Goal: Task Accomplishment & Management: Manage account settings

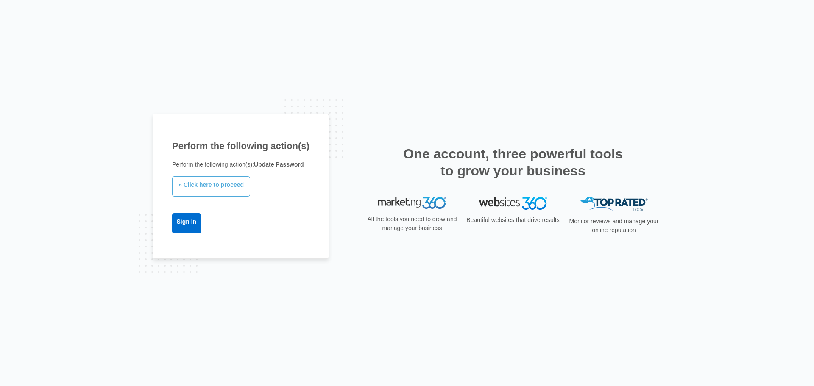
click at [205, 192] on link "» Click here to proceed" at bounding box center [211, 186] width 78 height 20
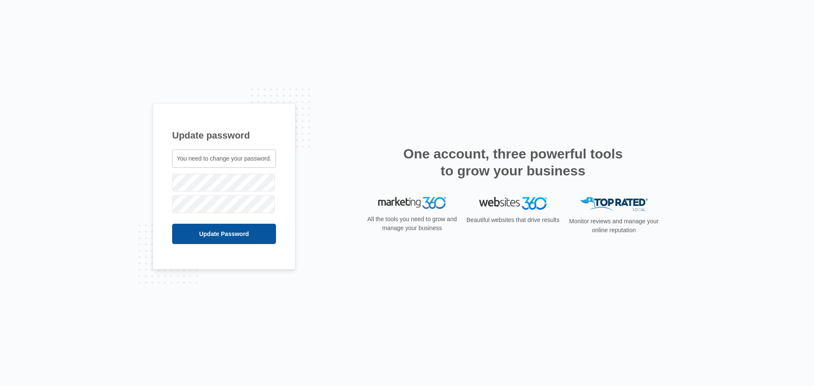
click at [226, 231] on input "Update Password" at bounding box center [224, 234] width 104 height 20
click at [218, 241] on input "Update Password" at bounding box center [213, 234] width 82 height 20
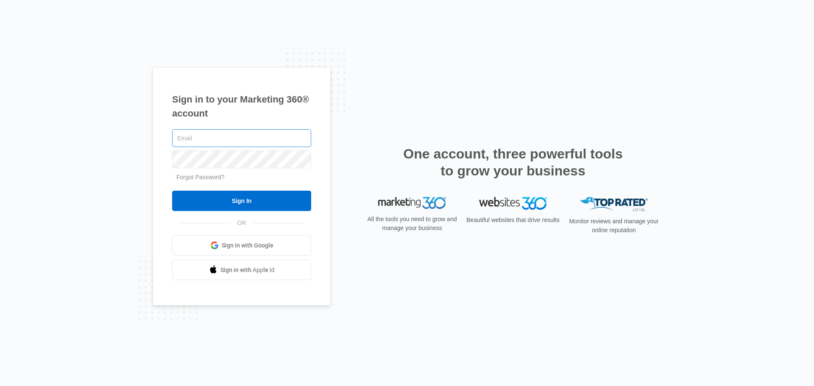
click at [264, 140] on input "text" at bounding box center [241, 138] width 139 height 18
click at [242, 138] on input "melody" at bounding box center [241, 138] width 139 height 18
type input "[EMAIL_ADDRESS][DOMAIN_NAME]"
click at [187, 181] on div "Forgot Password?" at bounding box center [241, 177] width 139 height 9
click at [198, 178] on link "Forgot Password?" at bounding box center [200, 177] width 48 height 7
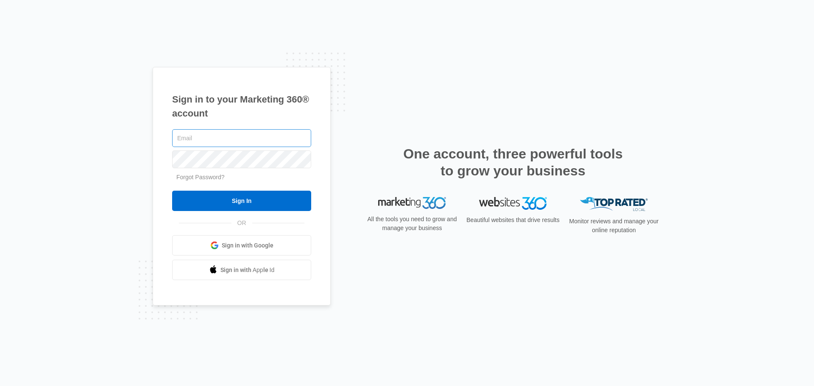
click at [207, 139] on input "text" at bounding box center [241, 138] width 139 height 18
type input "[EMAIL_ADDRESS][DOMAIN_NAME]"
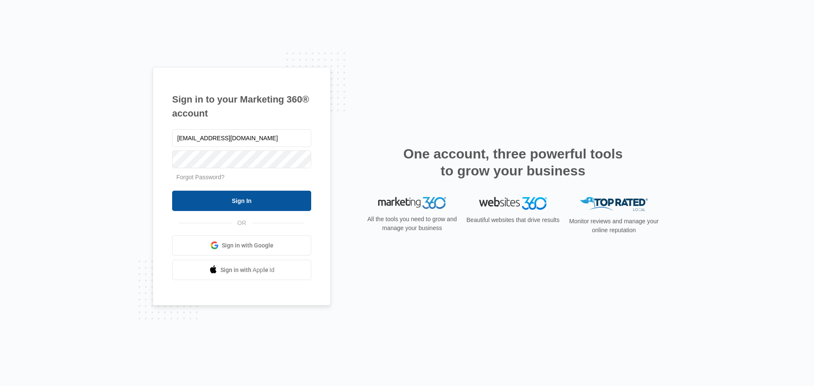
click at [244, 198] on input "Sign In" at bounding box center [241, 201] width 139 height 20
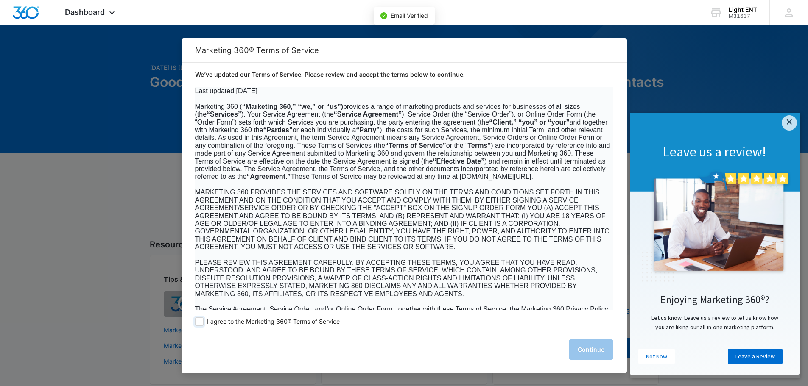
click at [255, 324] on span "I agree to the Marketing 360® Terms of Service" at bounding box center [273, 322] width 133 height 8
click at [204, 324] on input "I agree to the Marketing 360® Terms of Service" at bounding box center [199, 322] width 8 height 8
checkbox input "true"
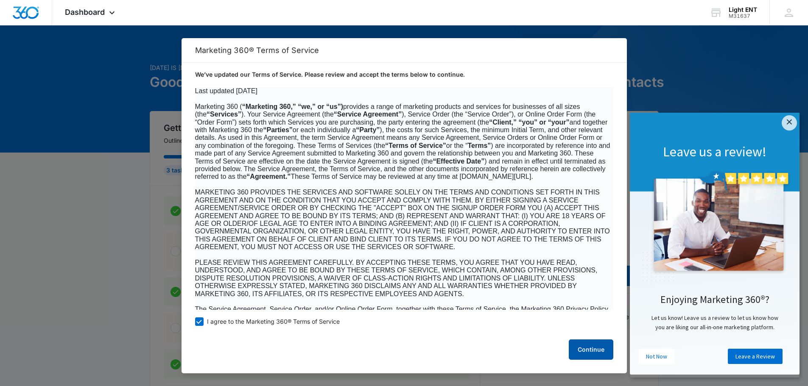
click at [586, 355] on button "Continue" at bounding box center [591, 350] width 45 height 20
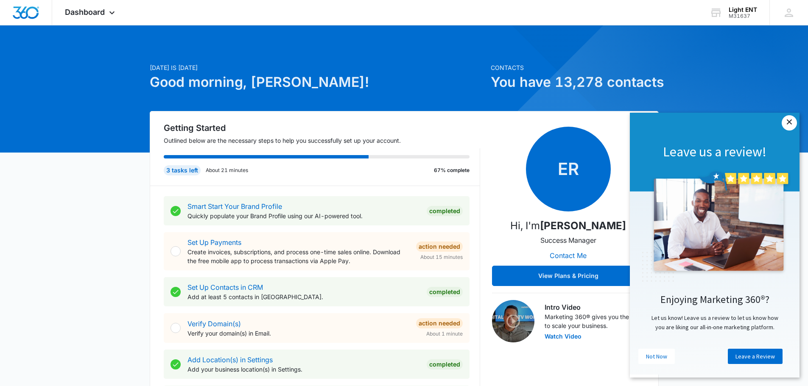
click at [790, 123] on link "×" at bounding box center [788, 122] width 15 height 15
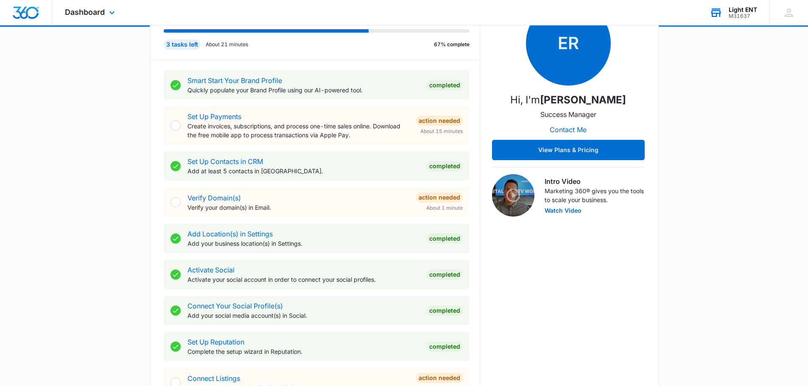
scroll to position [42, 0]
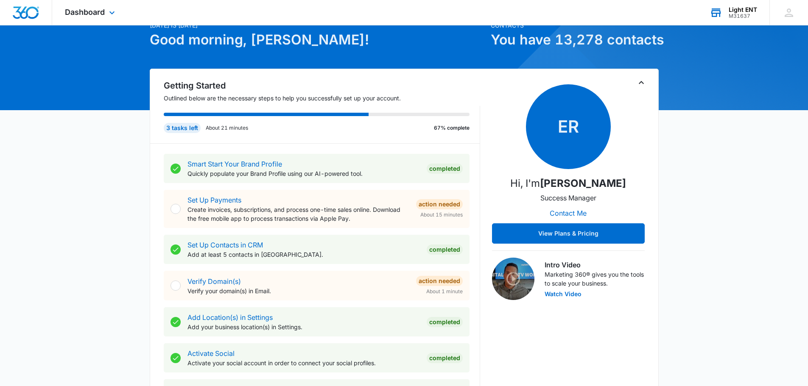
click at [728, 15] on div "Light ENT M31637 Your Accounts View All" at bounding box center [733, 12] width 73 height 25
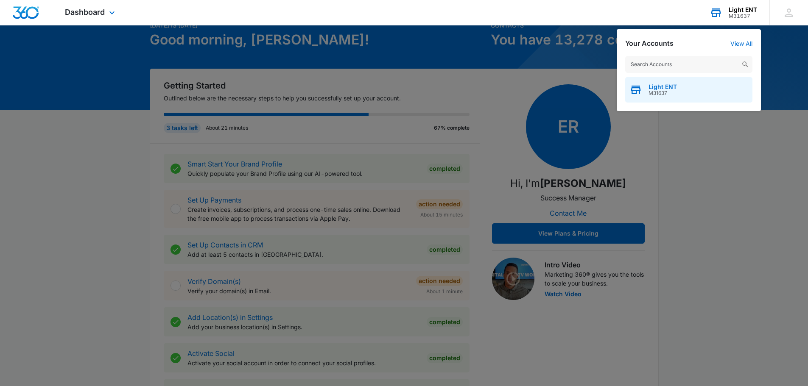
click at [675, 94] on span "M31637" at bounding box center [662, 93] width 28 height 6
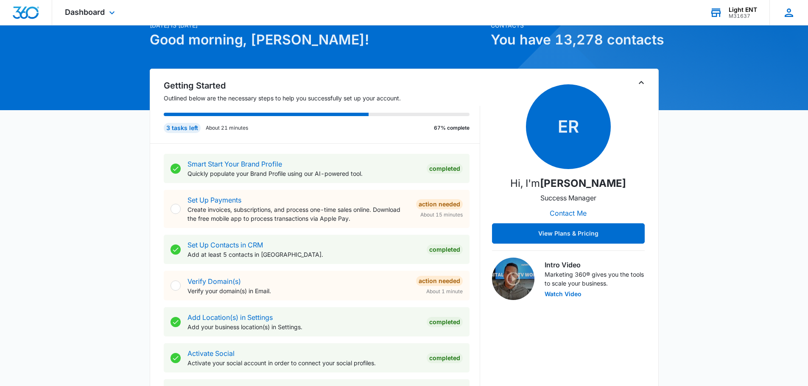
click at [790, 14] on icon at bounding box center [788, 12] width 8 height 8
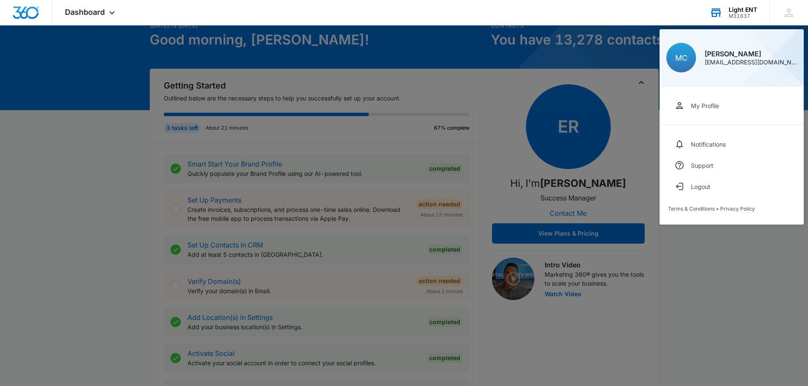
click at [714, 292] on div at bounding box center [404, 193] width 808 height 386
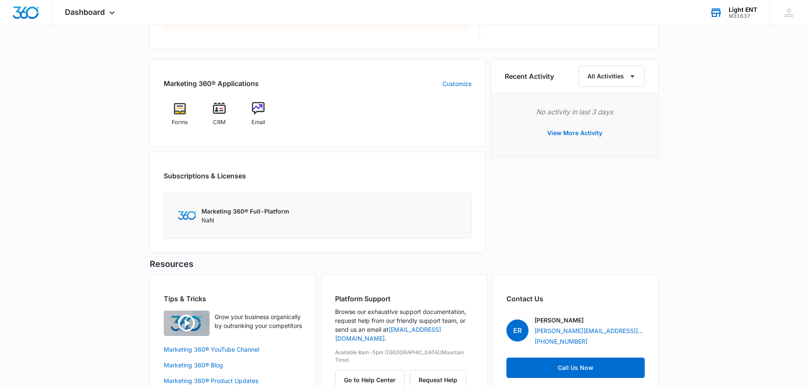
scroll to position [522, 0]
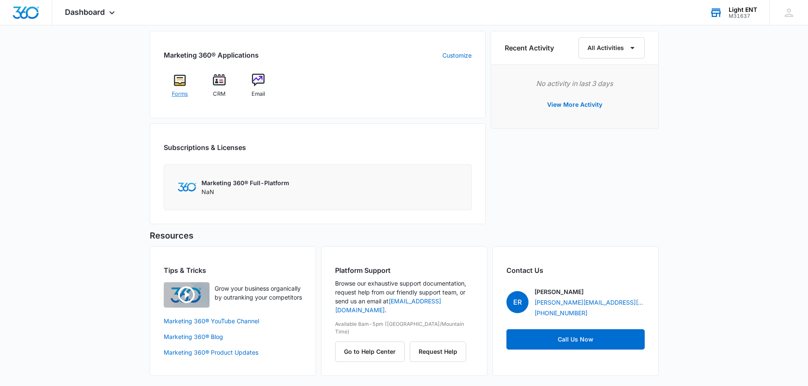
click at [182, 81] on img at bounding box center [179, 80] width 13 height 13
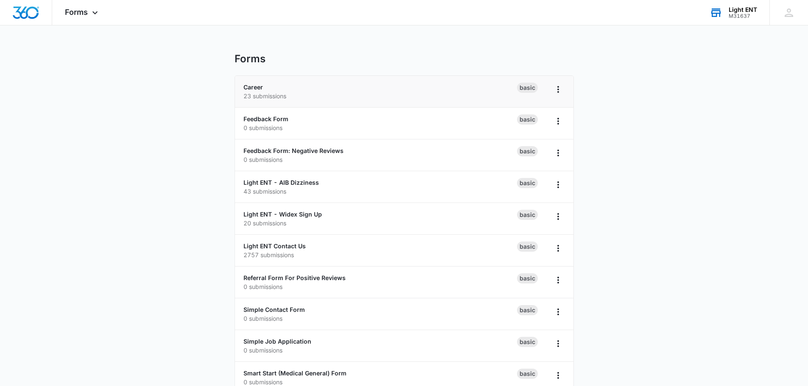
click at [307, 101] on li "Career 23 submissions Basic" at bounding box center [404, 92] width 338 height 32
click at [264, 99] on p "23 submissions" at bounding box center [379, 96] width 273 height 9
click at [558, 89] on icon "Overflow Menu" at bounding box center [558, 89] width 2 height 7
click at [268, 87] on div "Career 23 submissions" at bounding box center [379, 92] width 273 height 18
click at [96, 16] on icon at bounding box center [95, 15] width 10 height 10
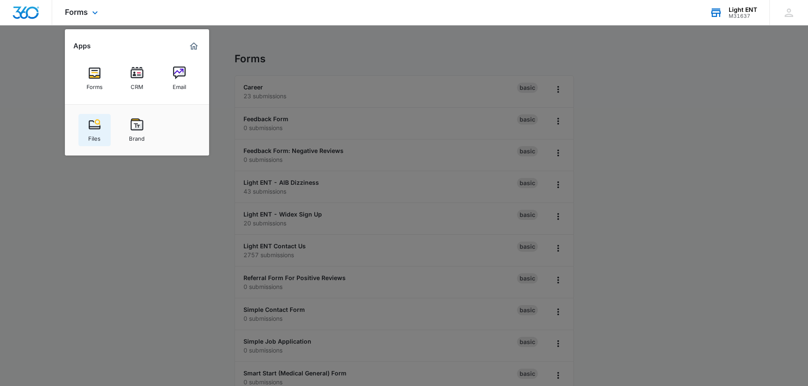
click at [93, 123] on img at bounding box center [94, 124] width 13 height 13
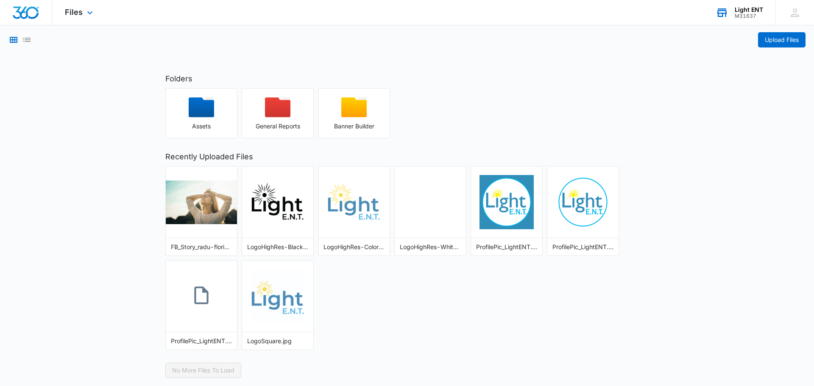
click at [31, 15] on img "Dashboard" at bounding box center [25, 12] width 27 height 13
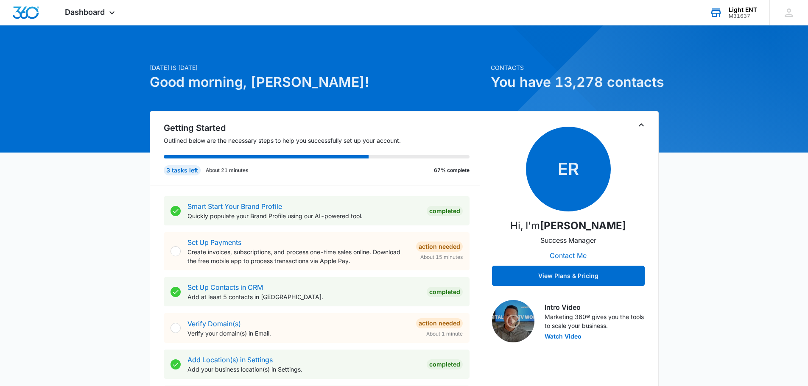
click at [749, 11] on div "Light ENT" at bounding box center [742, 9] width 28 height 7
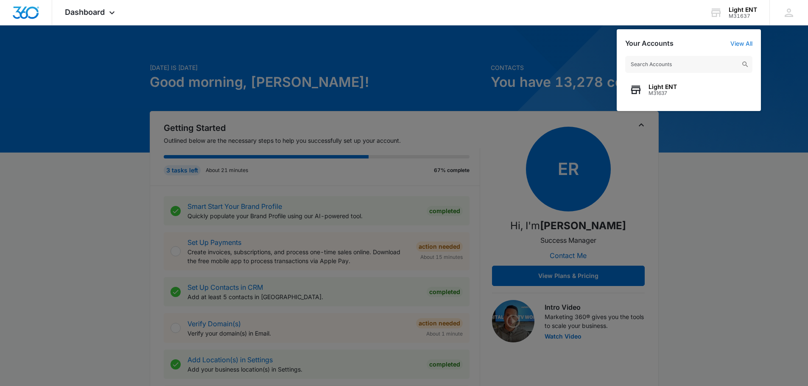
click at [722, 166] on div at bounding box center [404, 193] width 808 height 386
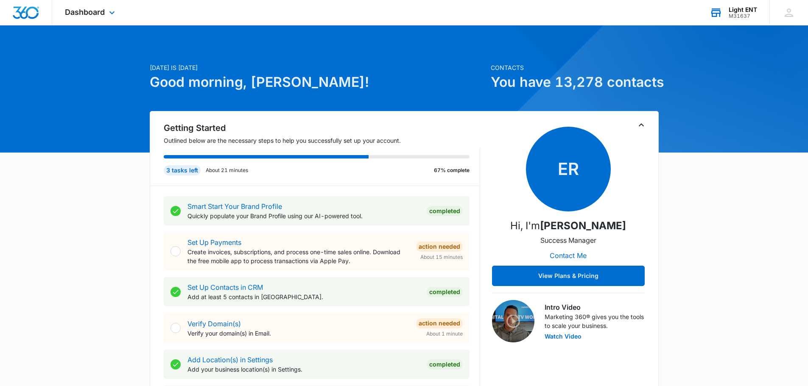
click at [733, 17] on div "M31637" at bounding box center [742, 16] width 28 height 6
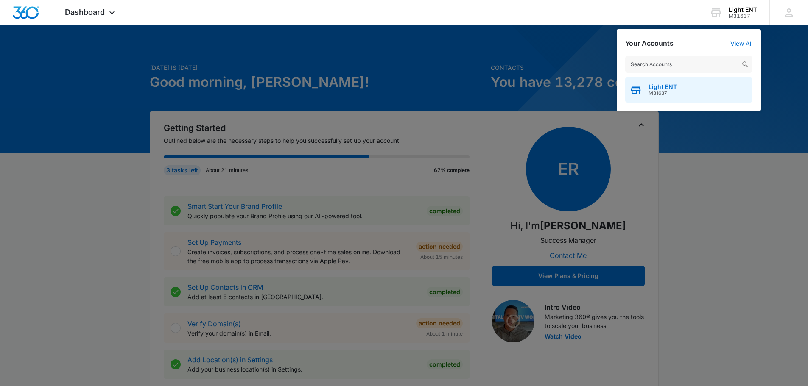
click at [674, 84] on span "Light ENT" at bounding box center [662, 87] width 28 height 7
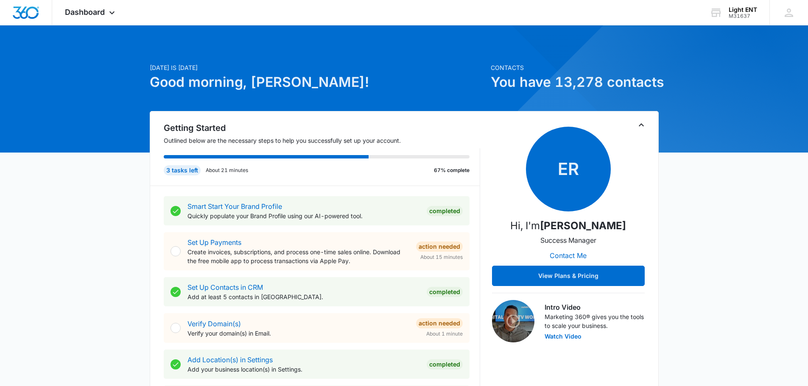
click at [610, 88] on h1 "You have 13,278 contacts" at bounding box center [575, 82] width 168 height 20
click at [560, 86] on h1 "You have 13,278 contacts" at bounding box center [575, 82] width 168 height 20
click at [67, 15] on span "Dashboard" at bounding box center [85, 12] width 40 height 9
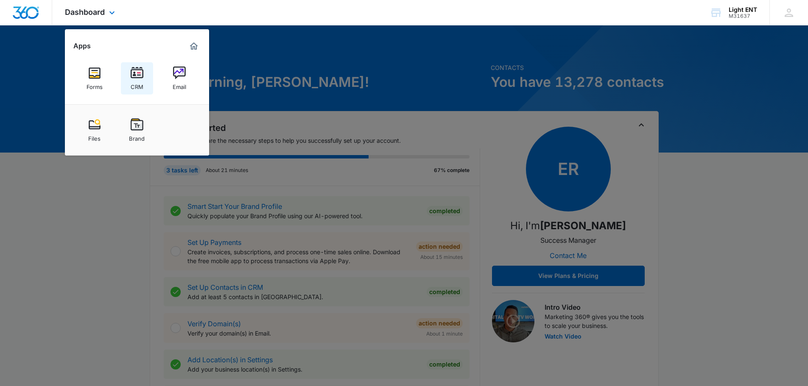
click at [127, 75] on link "CRM" at bounding box center [137, 78] width 32 height 32
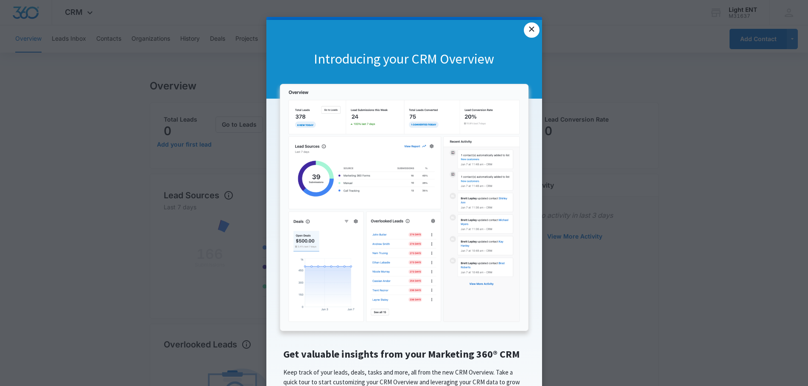
click at [530, 29] on link "×" at bounding box center [531, 29] width 15 height 15
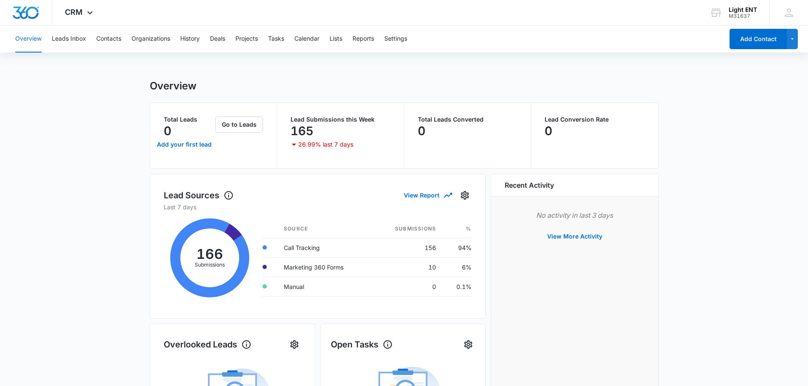
click at [92, 38] on div "Overview Leads Inbox Contacts Organizations History Deals Projects Tasks Calend…" at bounding box center [366, 38] width 713 height 27
click at [98, 39] on button "Contacts" at bounding box center [108, 38] width 25 height 27
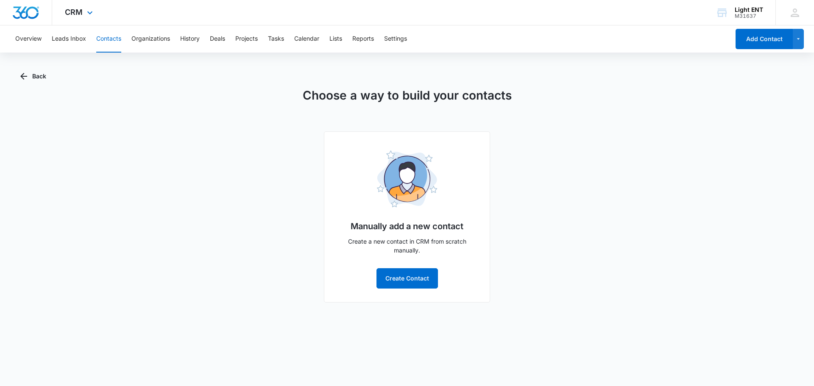
click at [28, 11] on img "Dashboard" at bounding box center [25, 12] width 27 height 13
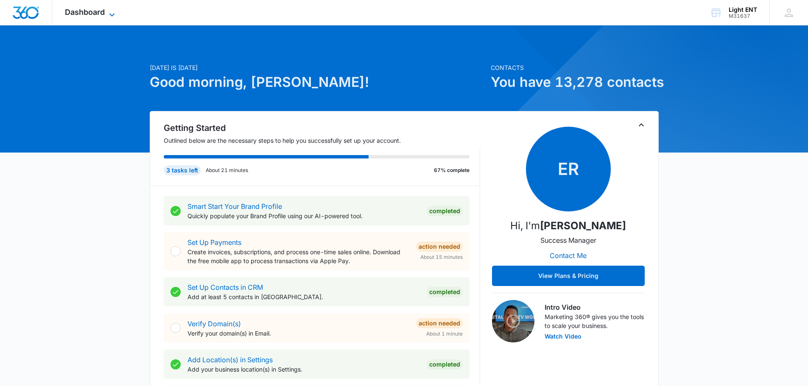
click at [74, 9] on span "Dashboard" at bounding box center [85, 12] width 40 height 9
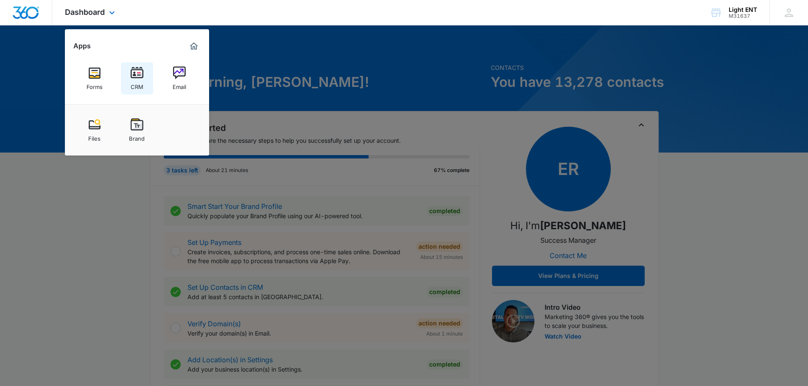
click at [131, 78] on img at bounding box center [137, 73] width 13 height 13
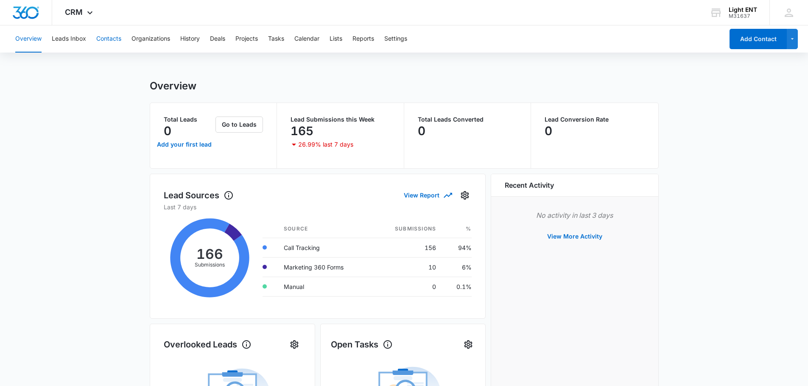
click at [106, 33] on button "Contacts" at bounding box center [108, 38] width 25 height 27
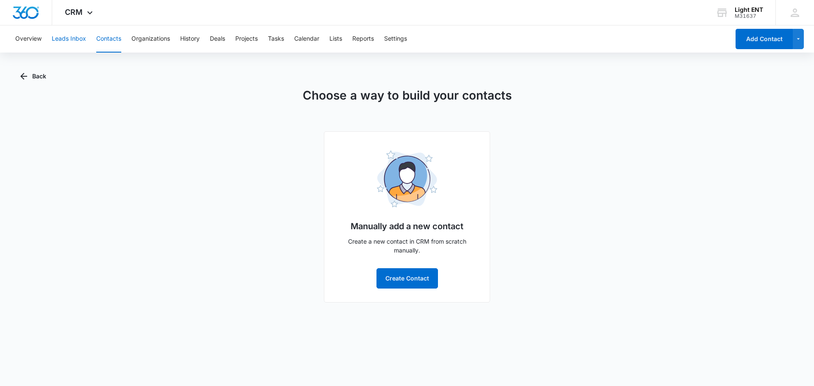
click at [71, 39] on button "Leads Inbox" at bounding box center [69, 38] width 34 height 27
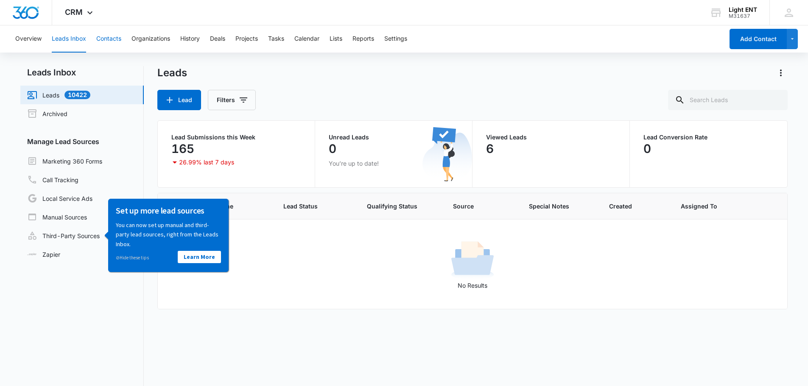
click at [105, 42] on button "Contacts" at bounding box center [108, 38] width 25 height 27
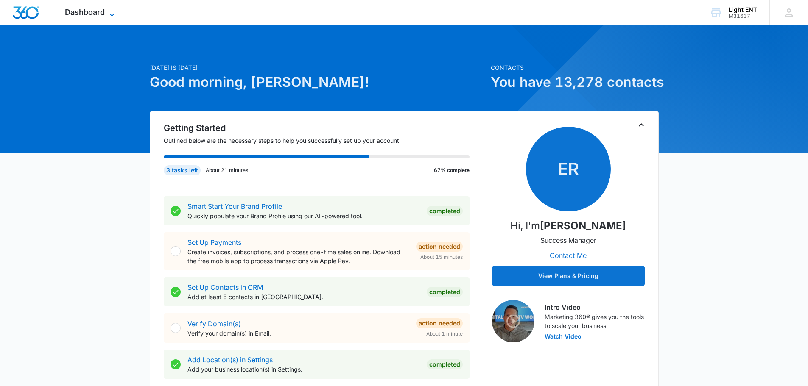
click at [76, 14] on span "Dashboard" at bounding box center [85, 12] width 40 height 9
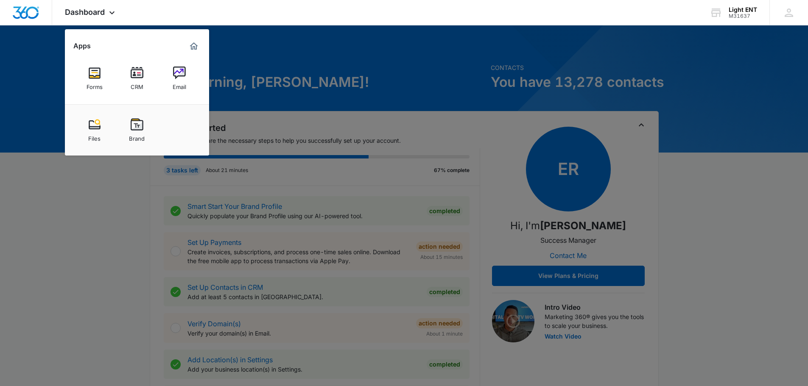
click at [144, 77] on link "CRM" at bounding box center [137, 78] width 32 height 32
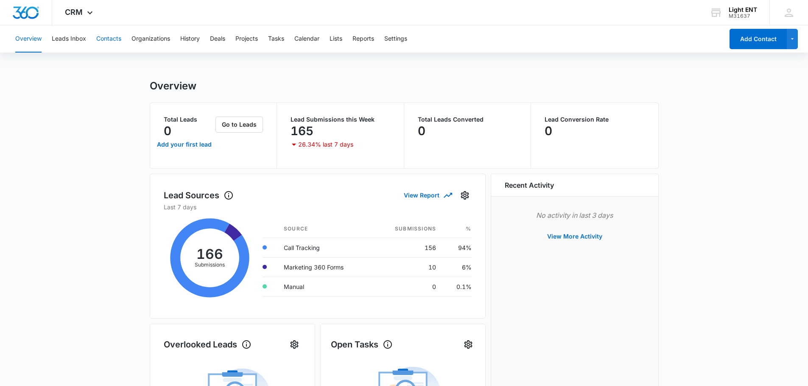
click at [110, 37] on button "Contacts" at bounding box center [108, 38] width 25 height 27
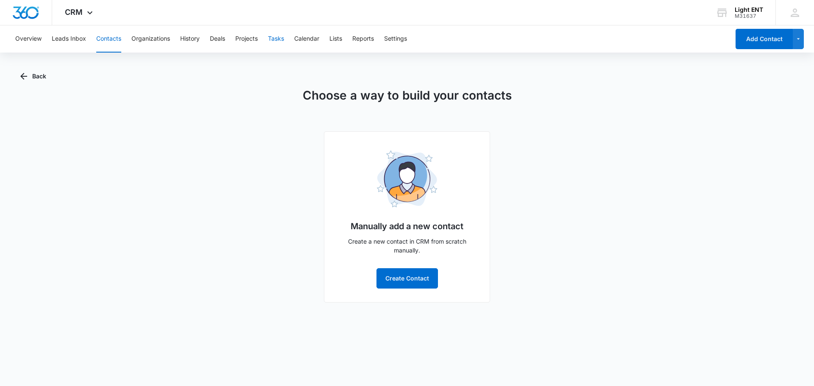
click at [275, 35] on button "Tasks" at bounding box center [276, 38] width 16 height 27
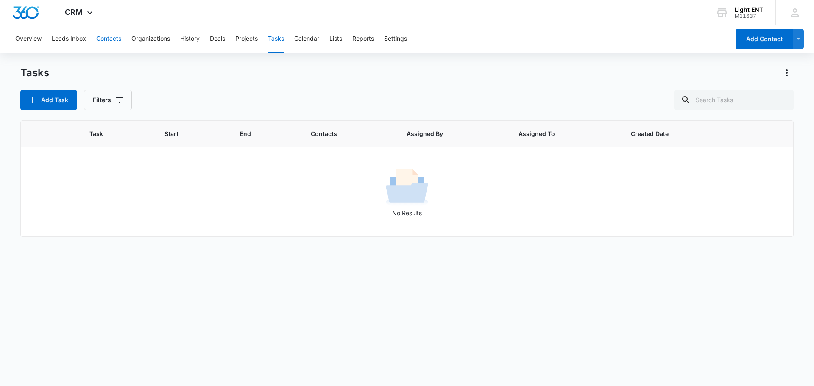
click at [102, 42] on button "Contacts" at bounding box center [108, 38] width 25 height 27
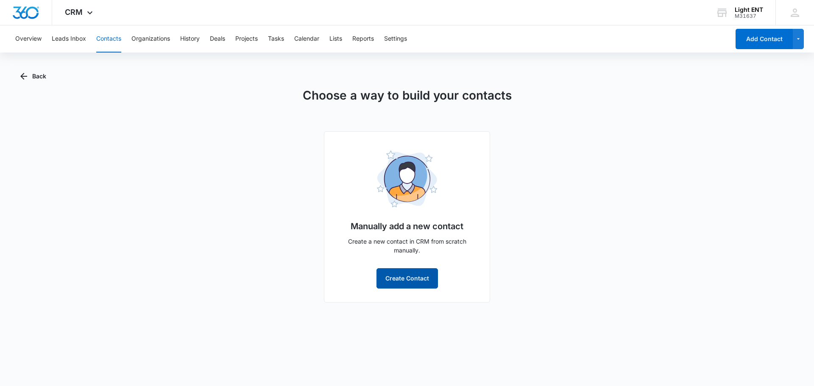
click at [399, 280] on button "Create Contact" at bounding box center [407, 278] width 61 height 20
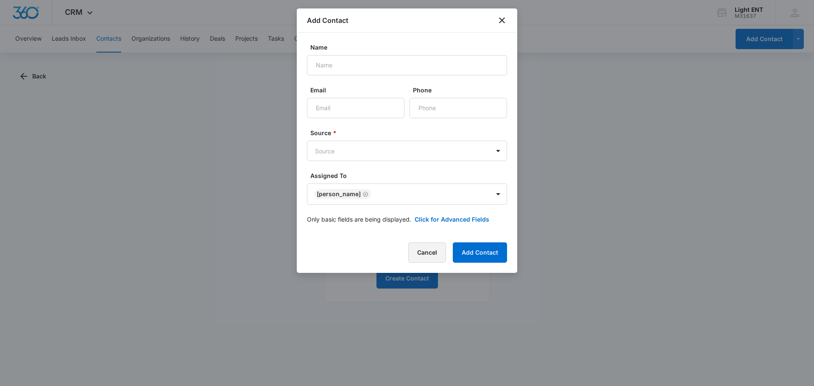
click at [427, 256] on button "Cancel" at bounding box center [427, 253] width 38 height 20
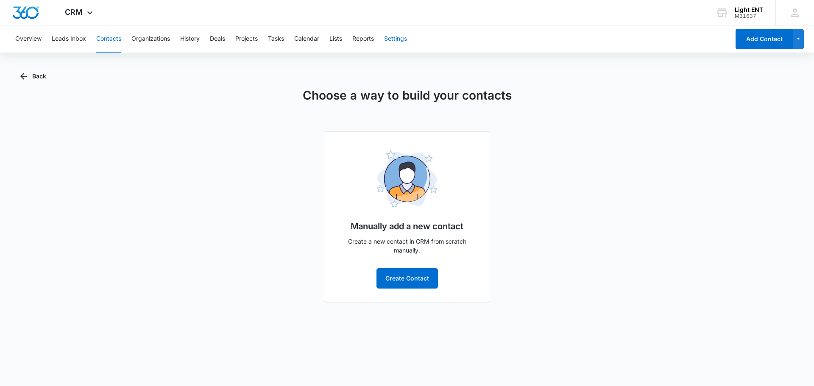
click at [393, 32] on button "Settings" at bounding box center [395, 38] width 23 height 27
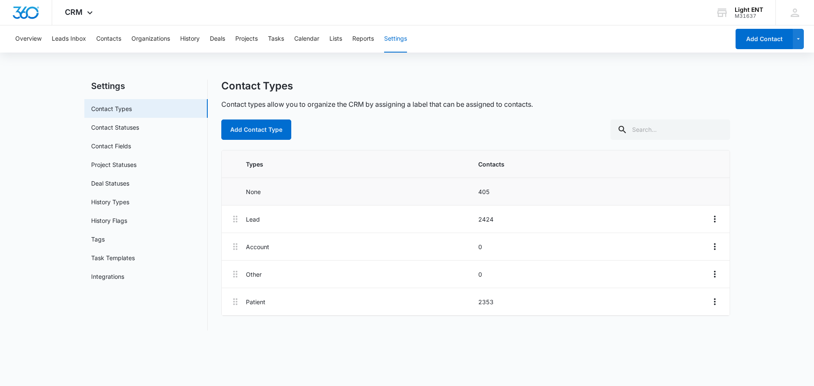
click at [483, 190] on p "405" at bounding box center [591, 191] width 227 height 9
click at [489, 219] on p "2424" at bounding box center [591, 219] width 227 height 9
click at [714, 221] on icon "Overflow Menu" at bounding box center [715, 219] width 10 height 10
click at [740, 213] on main "Settings Contact Types Contact Statuses Contact Fields Project Statuses Deal St…" at bounding box center [407, 210] width 814 height 261
click at [133, 124] on link "Contact Statuses" at bounding box center [115, 127] width 48 height 9
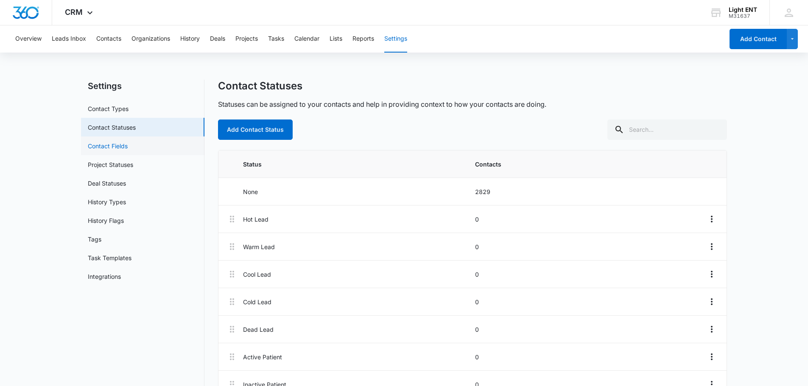
click at [123, 150] on link "Contact Fields" at bounding box center [108, 146] width 40 height 9
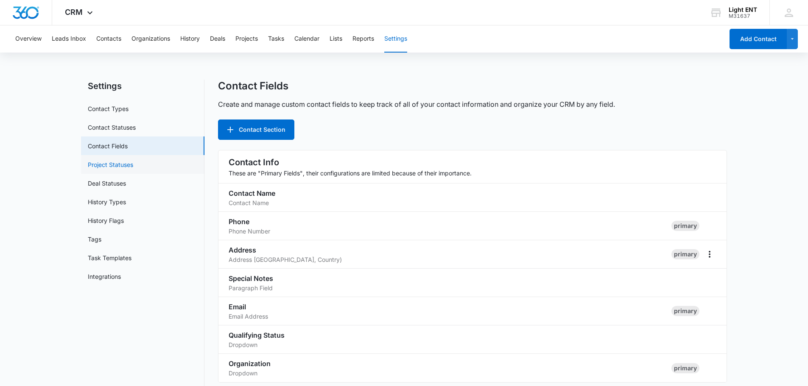
click at [120, 168] on link "Project Statuses" at bounding box center [110, 164] width 45 height 9
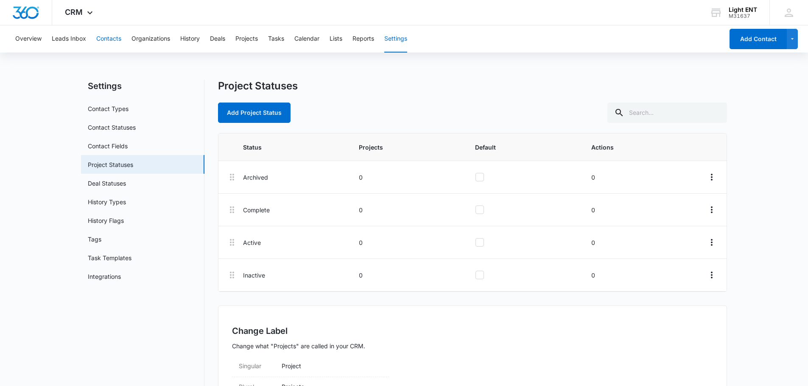
click at [109, 39] on button "Contacts" at bounding box center [108, 38] width 25 height 27
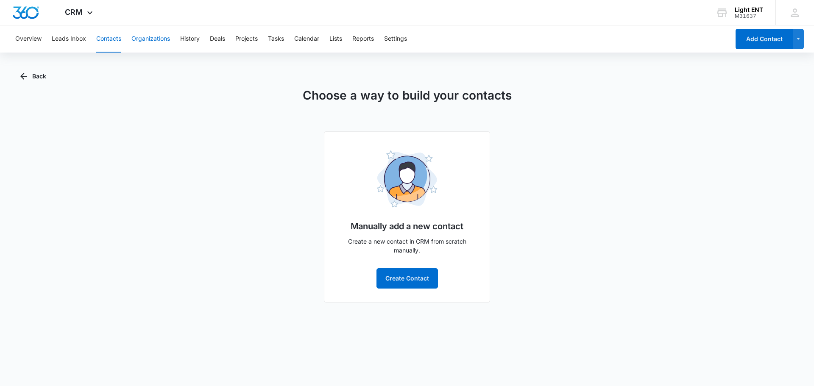
click at [145, 39] on button "Organizations" at bounding box center [150, 38] width 39 height 27
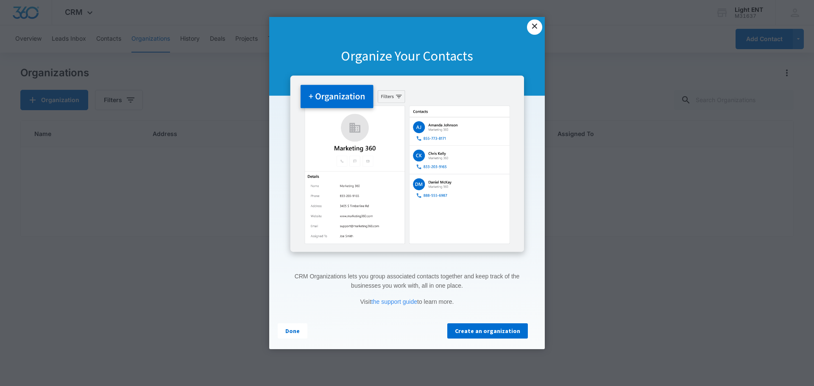
click at [530, 25] on link "×" at bounding box center [534, 27] width 15 height 15
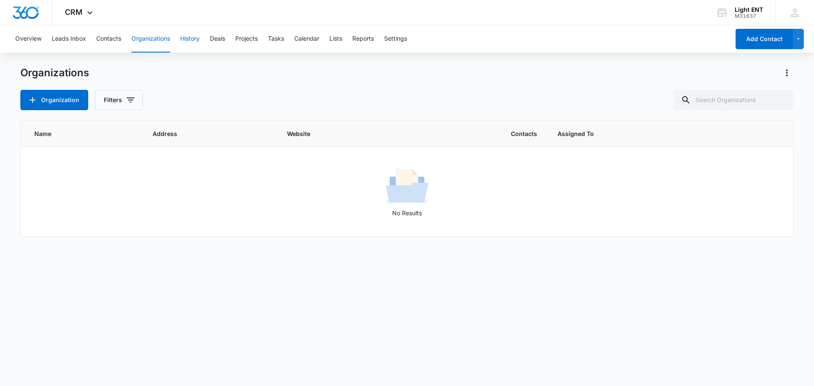
click at [184, 45] on button "History" at bounding box center [190, 38] width 20 height 27
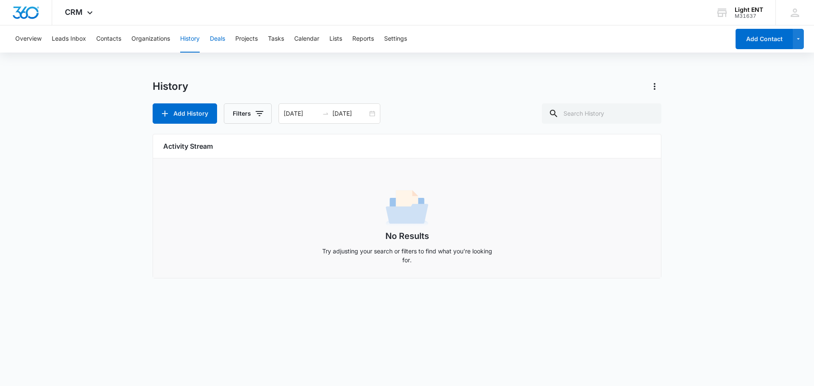
click at [220, 41] on button "Deals" at bounding box center [217, 38] width 15 height 27
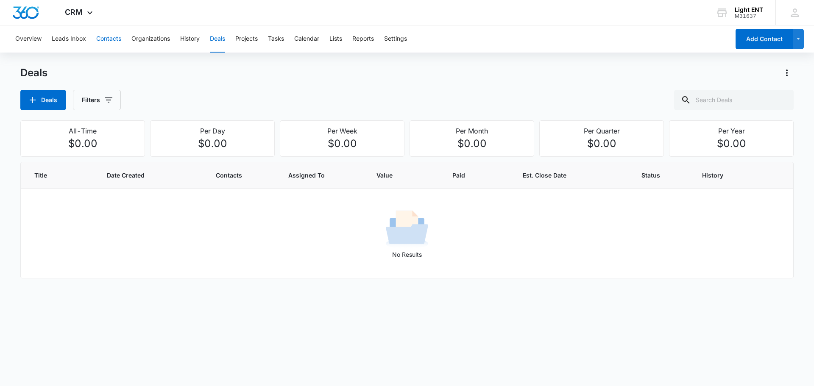
click at [114, 41] on button "Contacts" at bounding box center [108, 38] width 25 height 27
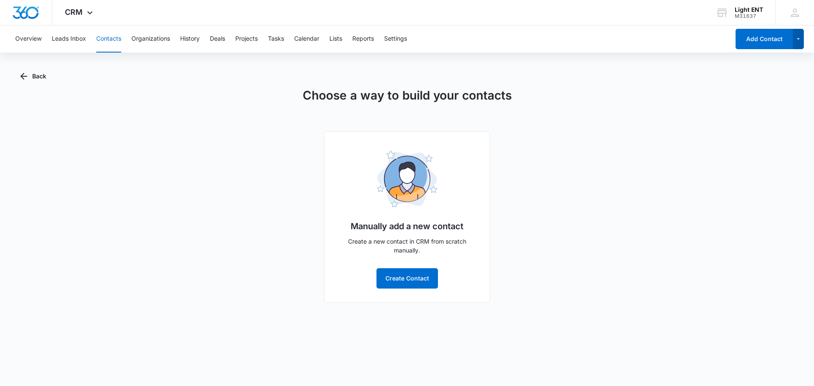
click at [798, 43] on icon "button" at bounding box center [798, 39] width 7 height 10
click at [633, 159] on div "Choose a way to build your contacts Manually add a new contact Create a new con…" at bounding box center [406, 194] width 773 height 216
click at [367, 40] on button "Reports" at bounding box center [363, 38] width 22 height 27
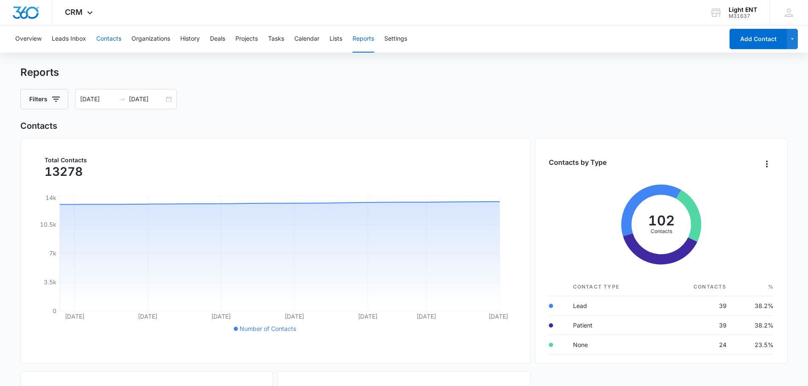
click at [118, 45] on button "Contacts" at bounding box center [108, 38] width 25 height 27
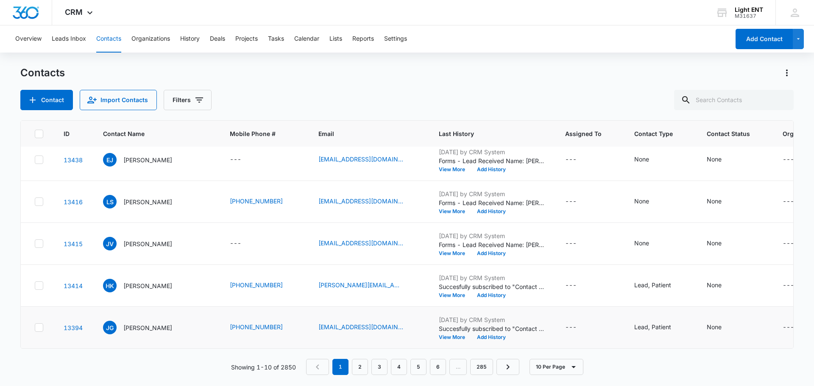
scroll to position [97, 0]
